Goal: Information Seeking & Learning: Learn about a topic

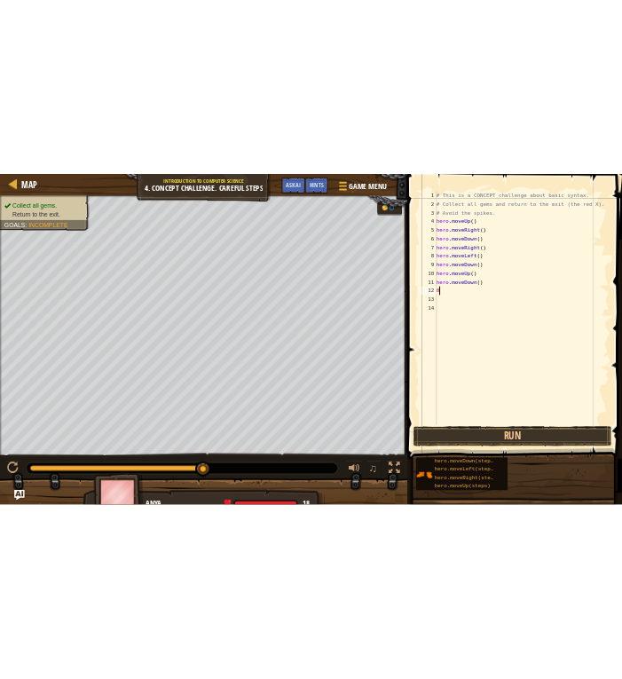
scroll to position [8, 0]
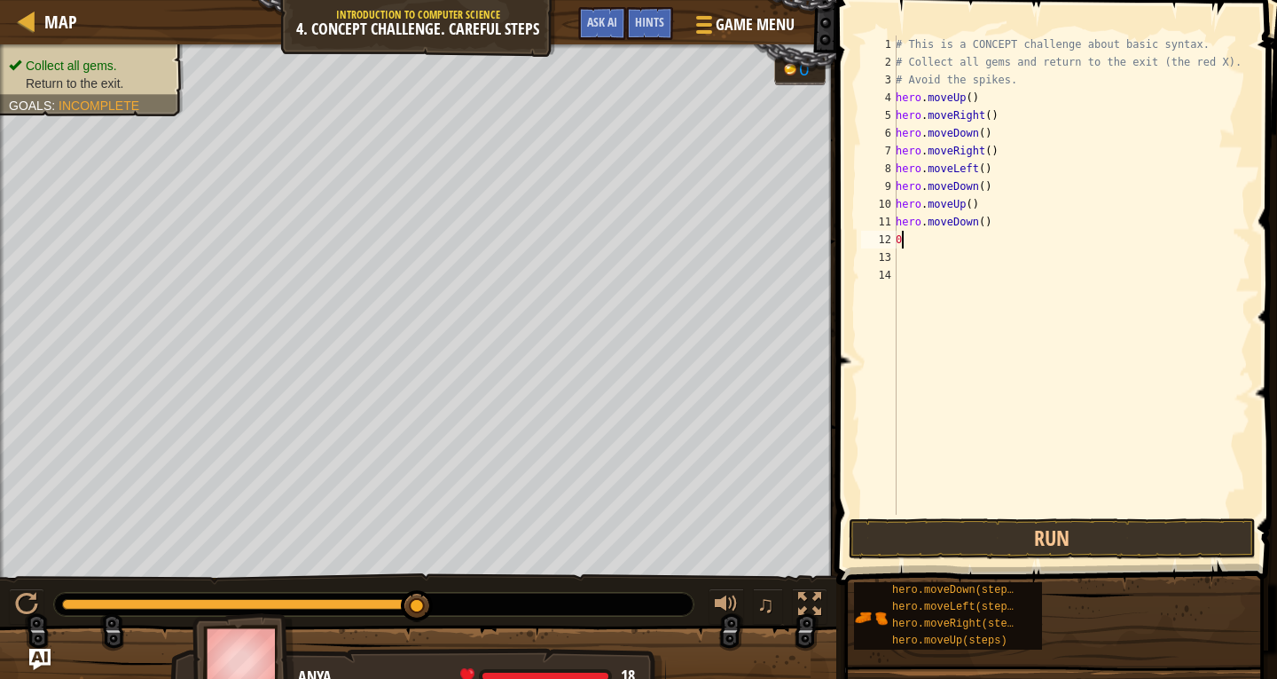
click at [841, 98] on div "Map Introduction to Computer Science 4. Concept Challenge. Careful Steps Game M…" at bounding box center [638, 339] width 1277 height 679
type textarea "0"
